Goal: Find specific page/section: Find specific page/section

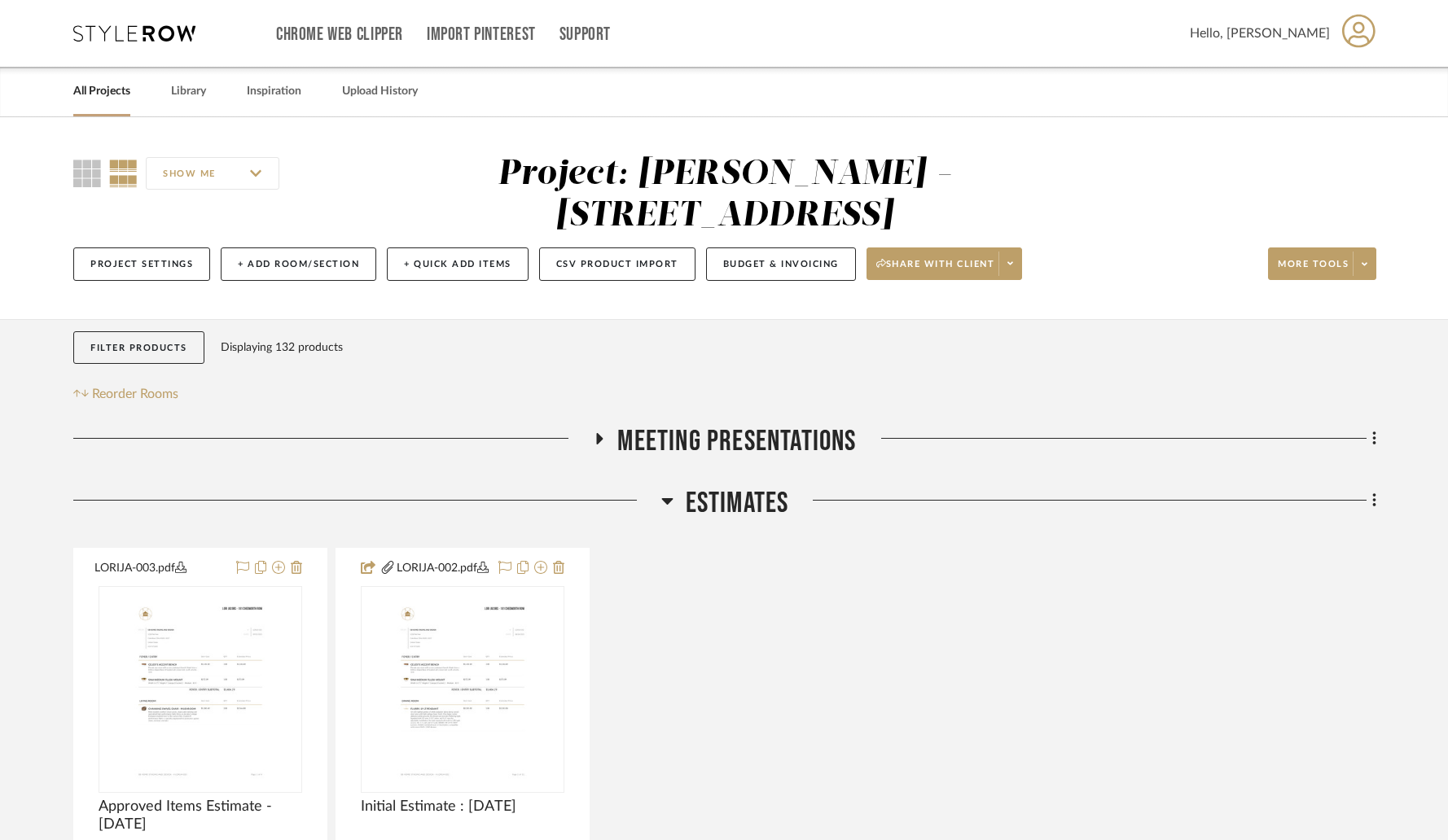
click at [89, 88] on link "All Projects" at bounding box center [102, 91] width 57 height 22
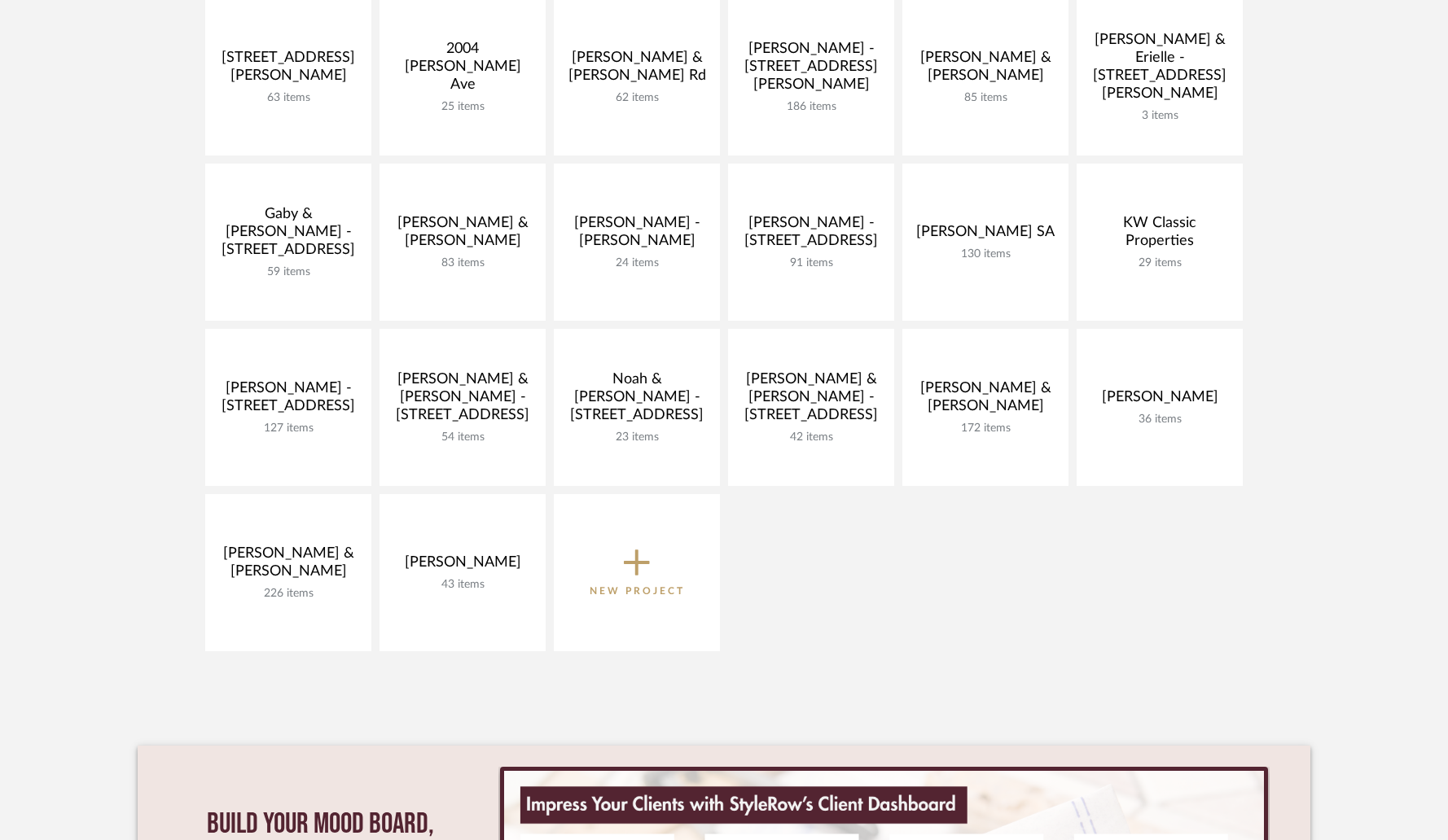
scroll to position [323, 0]
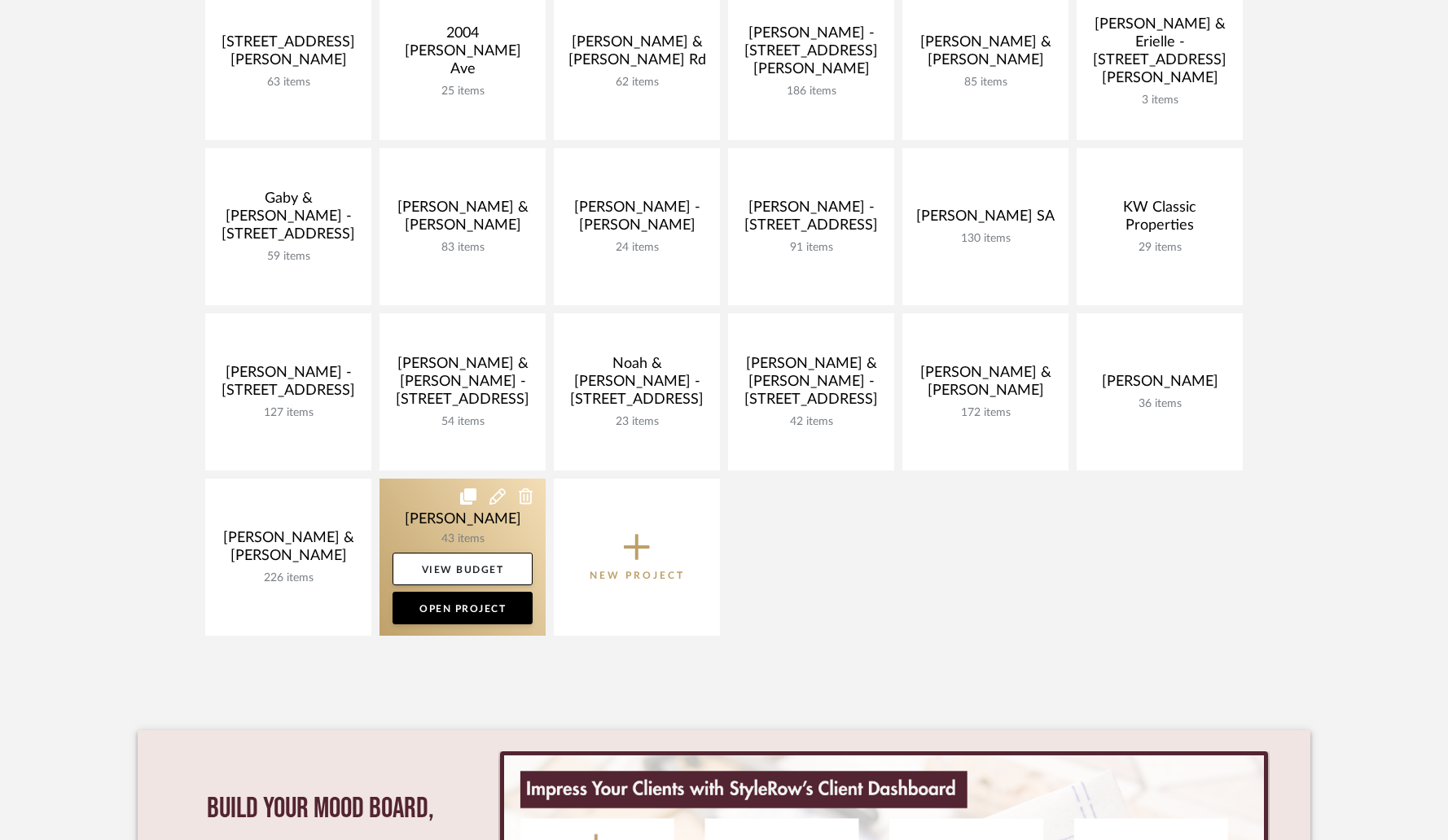
click at [459, 515] on link at bounding box center [463, 557] width 166 height 157
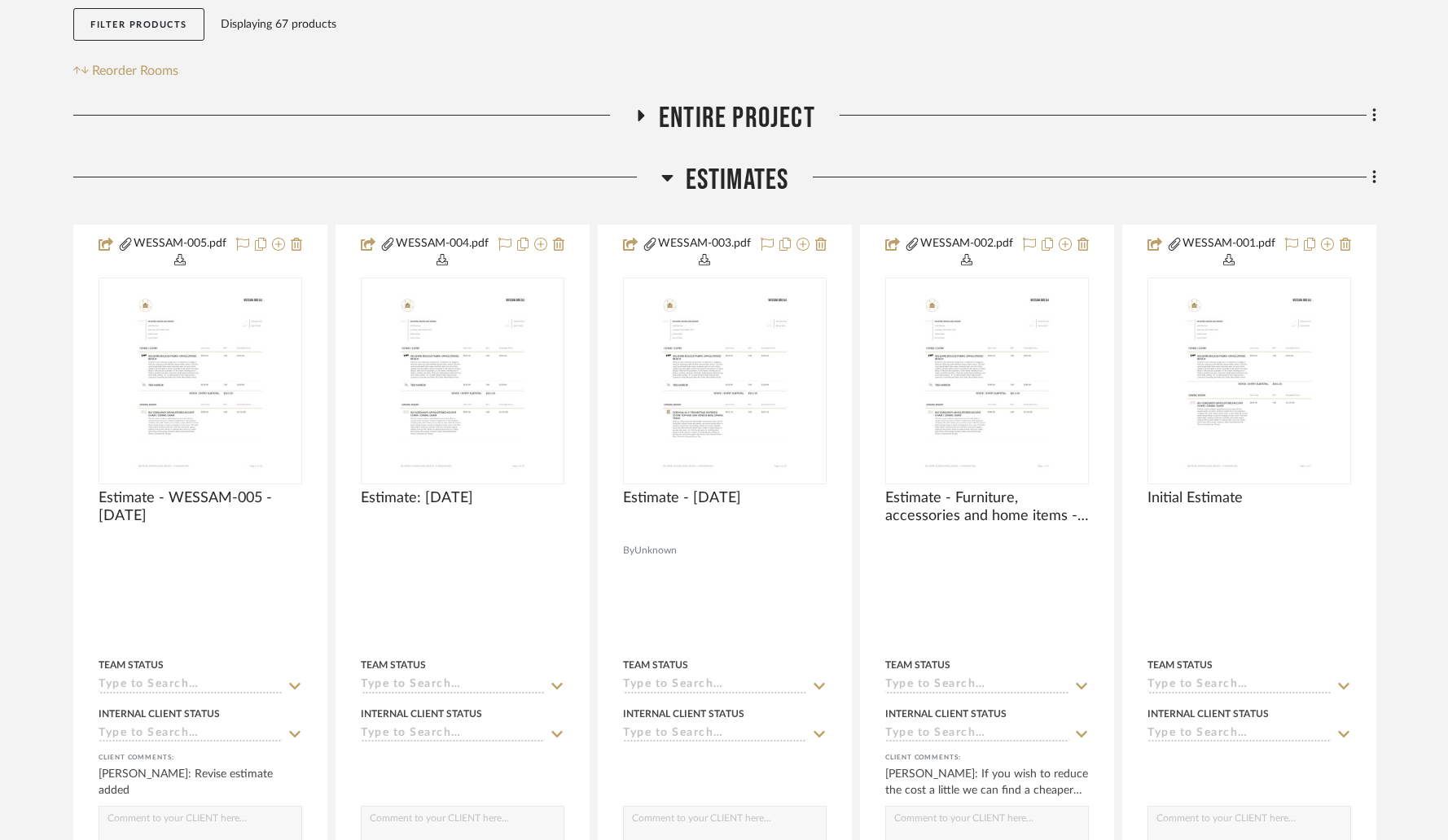
scroll to position [317, 0]
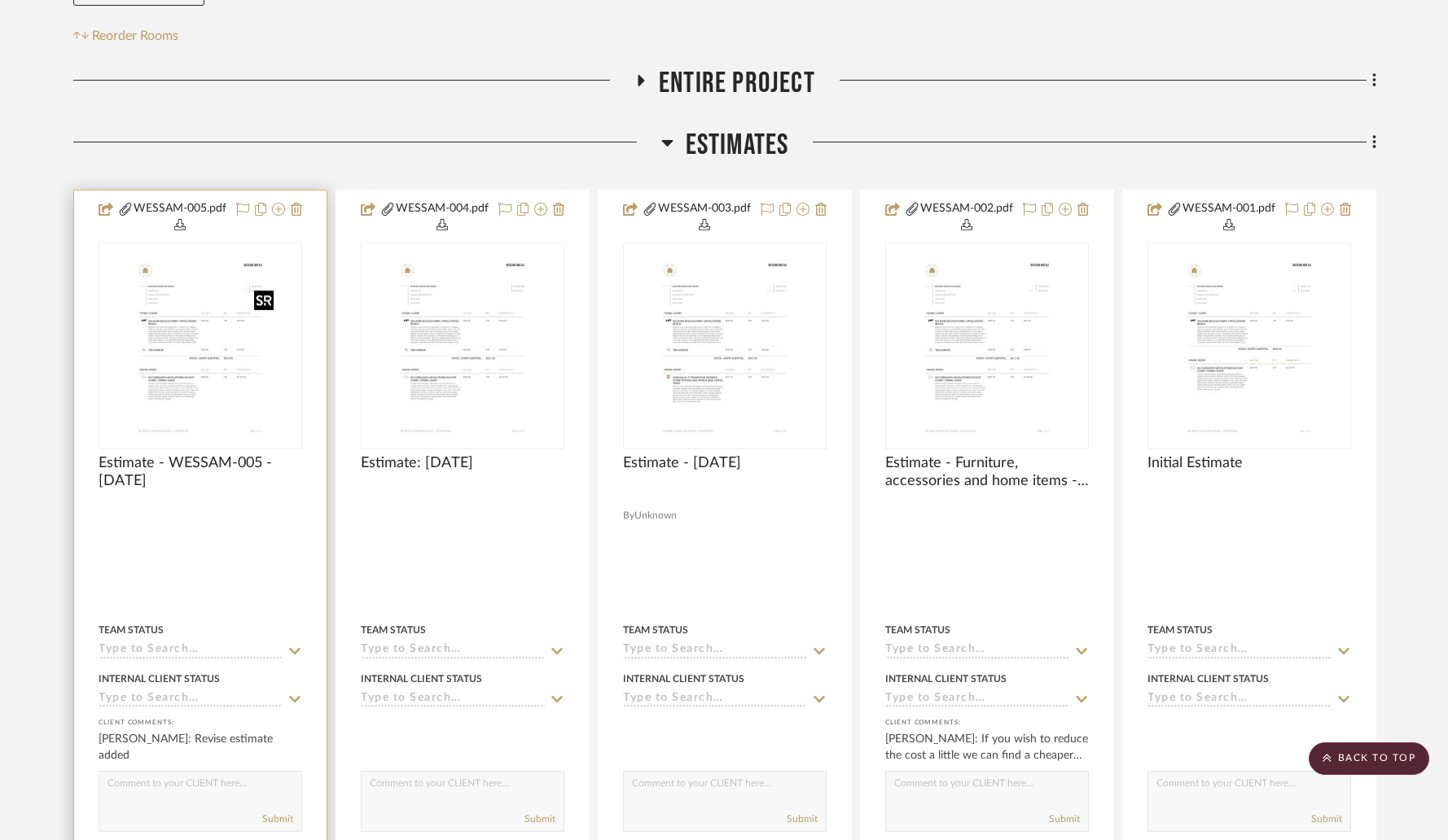
click at [203, 370] on img "0" at bounding box center [200, 346] width 160 height 203
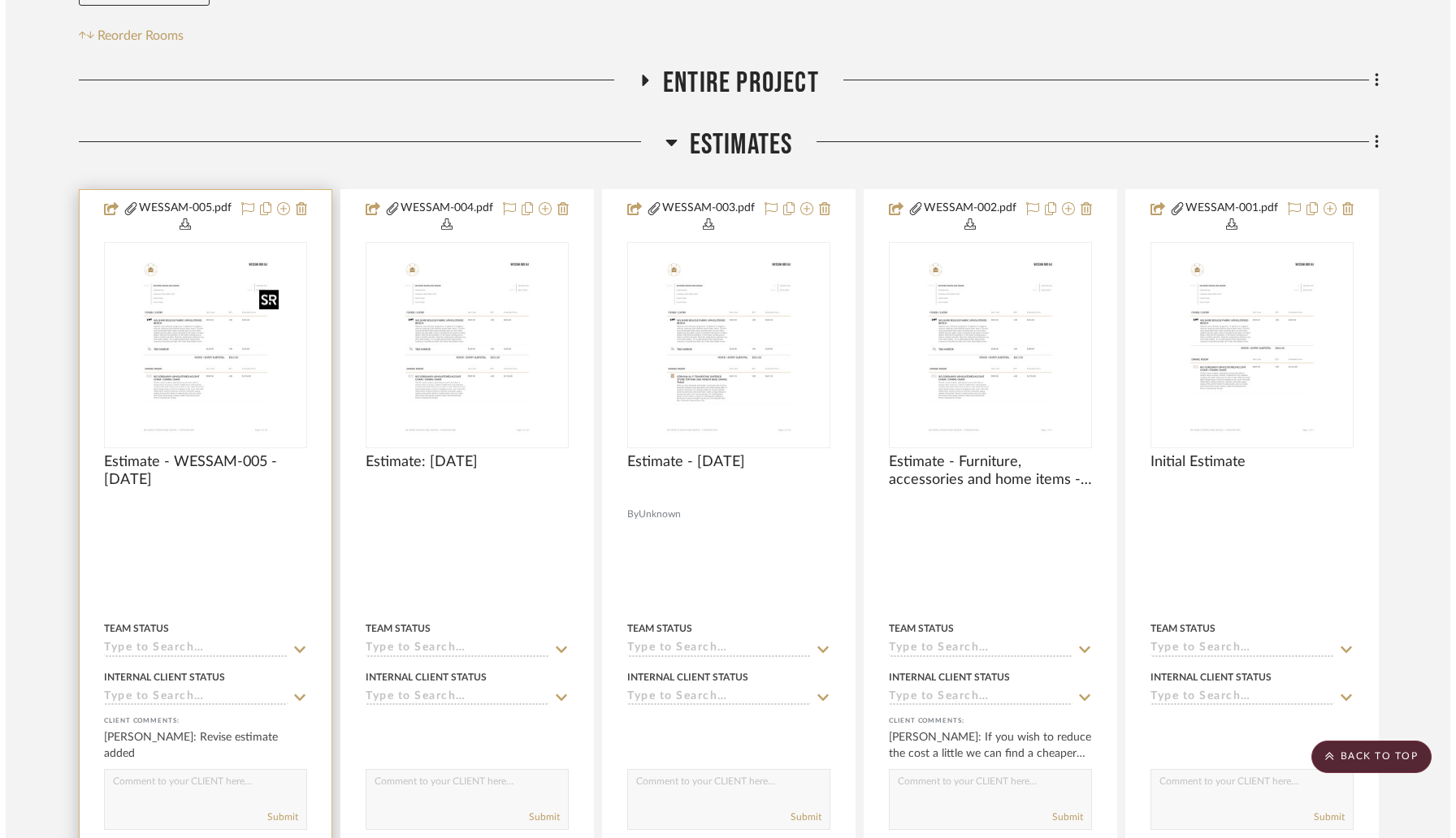
scroll to position [0, 0]
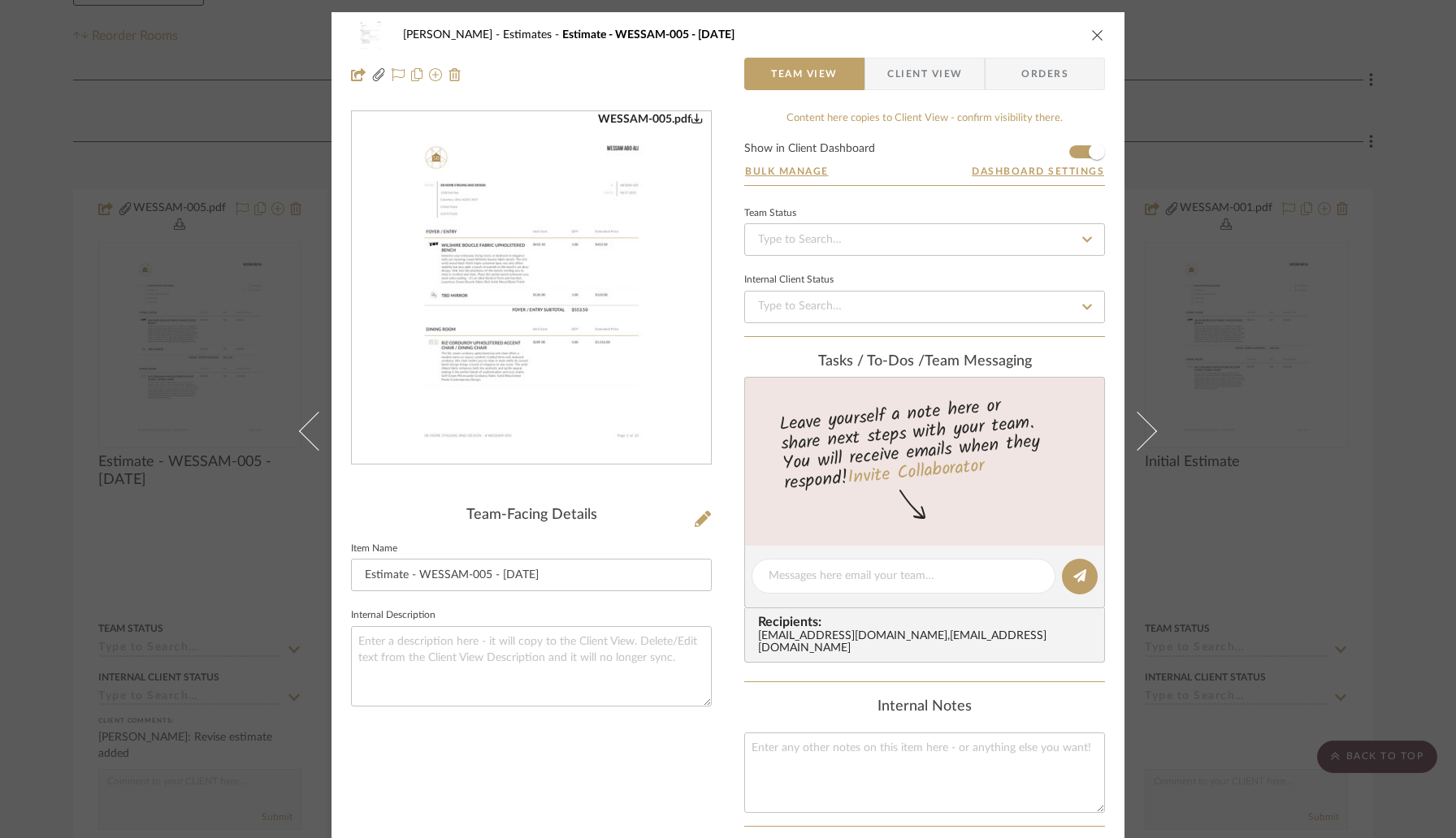
click at [474, 342] on img "0" at bounding box center [531, 288] width 276 height 352
click at [1093, 35] on icon "close" at bounding box center [1097, 35] width 13 height 13
